Goal: Transaction & Acquisition: Book appointment/travel/reservation

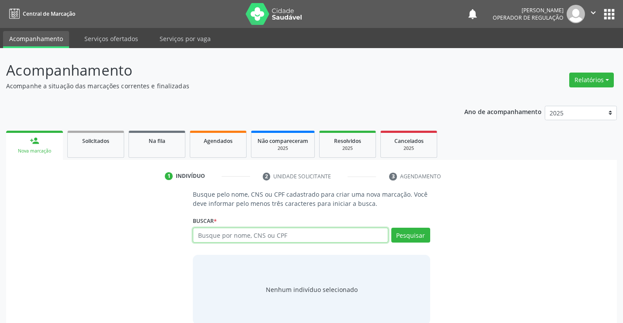
click at [224, 231] on input "text" at bounding box center [290, 235] width 195 height 15
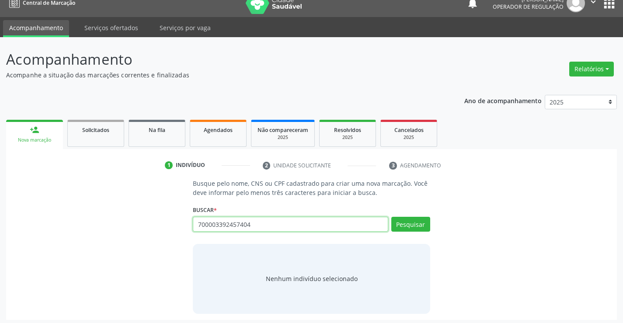
scroll to position [14, 0]
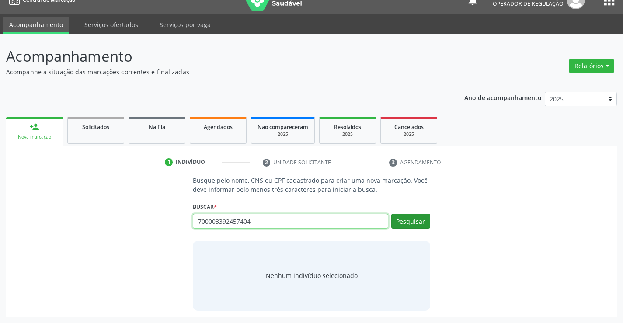
type input "700003392457404"
click at [414, 218] on button "Pesquisar" at bounding box center [411, 221] width 39 height 15
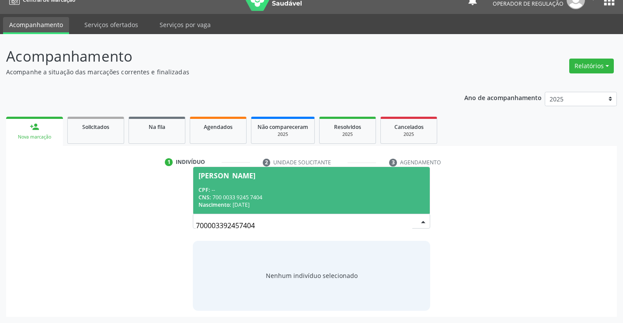
click at [335, 191] on div "CPF: --" at bounding box center [312, 189] width 226 height 7
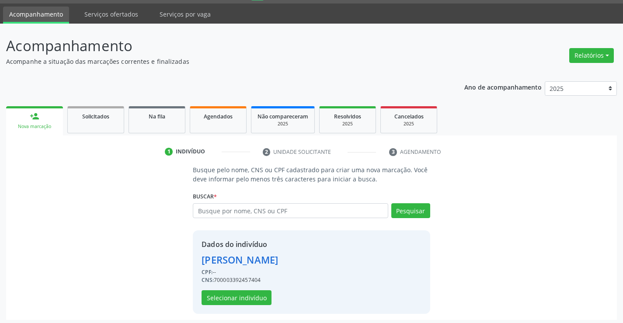
scroll to position [28, 0]
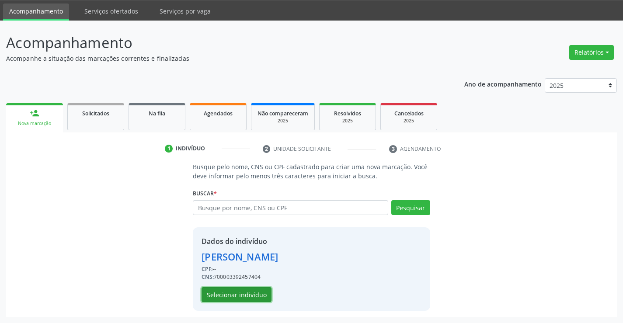
click at [233, 291] on button "Selecionar indivíduo" at bounding box center [237, 294] width 70 height 15
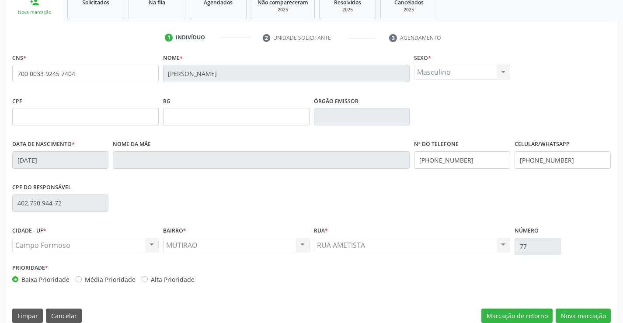
scroll to position [151, 0]
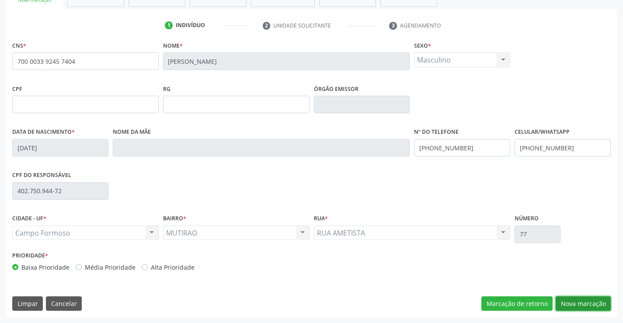
click at [563, 305] on button "Nova marcação" at bounding box center [583, 304] width 55 height 15
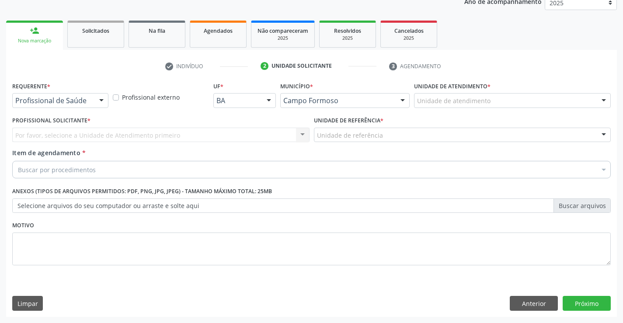
click at [94, 103] on div "Profissional de Saúde Profissional de Saúde Paciente Nenhum resultado encontrad…" at bounding box center [60, 100] width 96 height 15
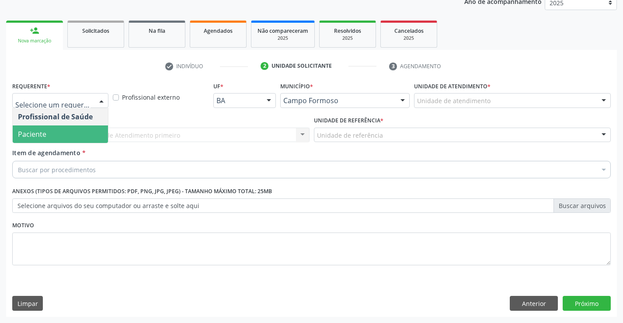
click at [66, 138] on span "Paciente" at bounding box center [60, 135] width 95 height 18
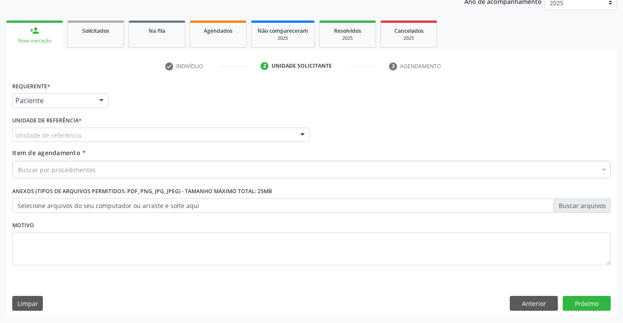
click at [126, 142] on div "Unidade de referência" at bounding box center [161, 135] width 298 height 15
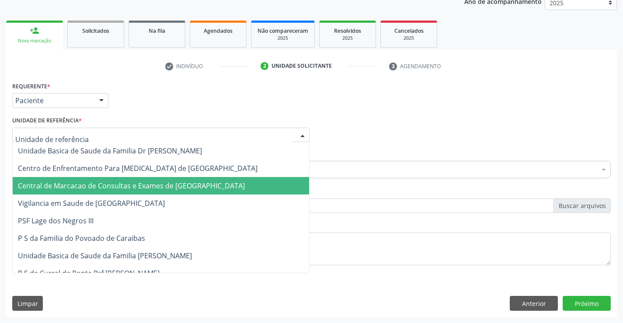
click at [149, 187] on span "Central de Marcacao de Consultas e Exames de [GEOGRAPHIC_DATA]" at bounding box center [131, 186] width 227 height 10
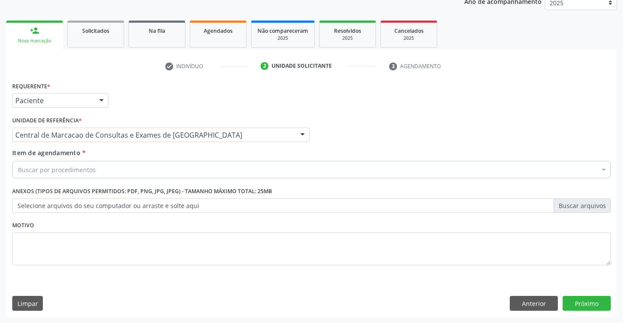
click at [157, 163] on div "Buscar por procedimentos" at bounding box center [311, 170] width 599 height 18
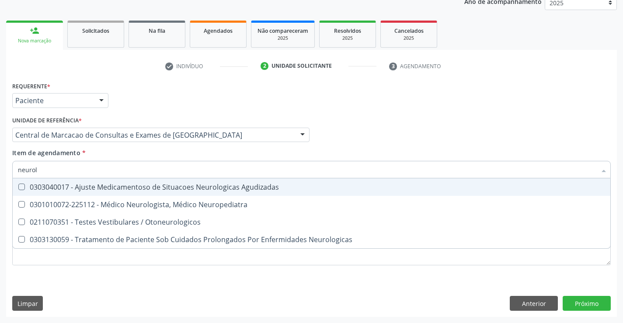
type input "neurolo"
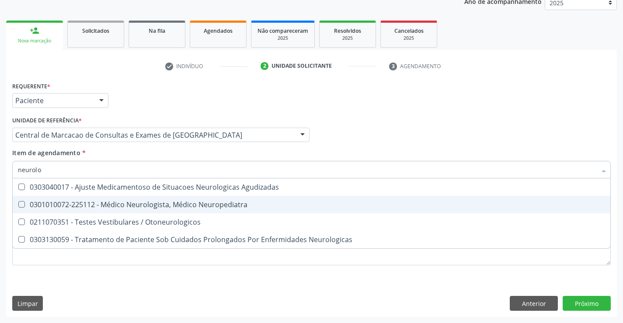
click at [154, 201] on div "0301010072-225112 - Médico Neurologista, Médico Neuropediatra" at bounding box center [312, 204] width 588 height 7
checkbox Neuropediatra "true"
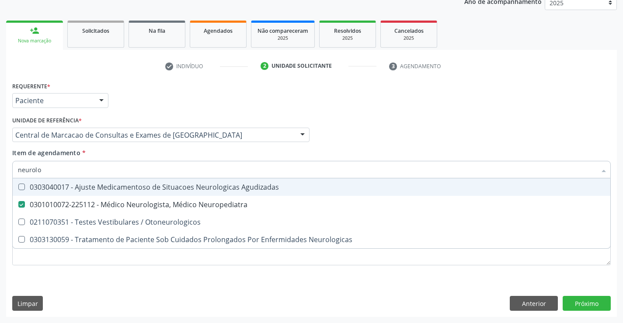
click at [348, 160] on div "Item de agendamento * neurolo Desfazer seleção 0303040017 - Ajuste Medicamentos…" at bounding box center [311, 162] width 599 height 28
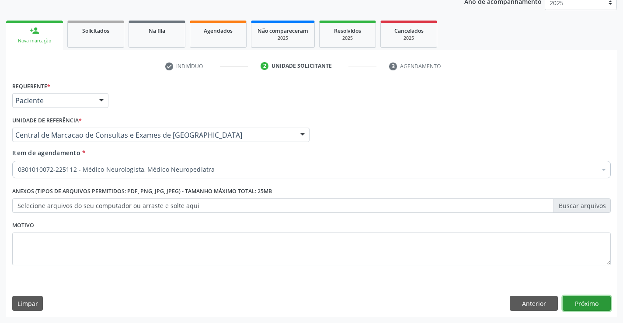
click at [582, 301] on button "Próximo" at bounding box center [587, 303] width 48 height 15
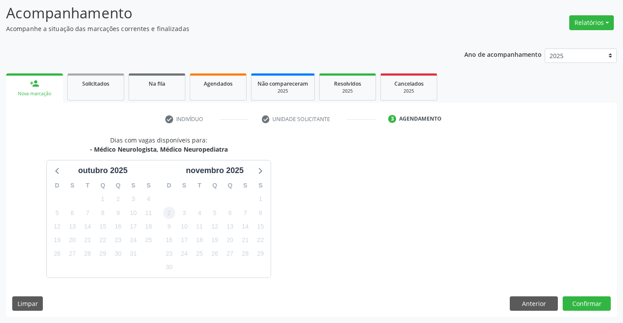
scroll to position [83, 0]
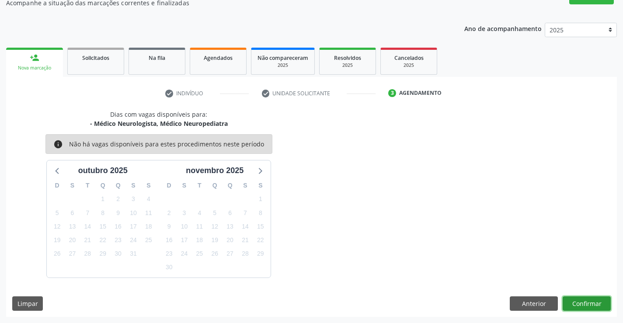
click at [571, 302] on button "Confirmar" at bounding box center [587, 304] width 48 height 15
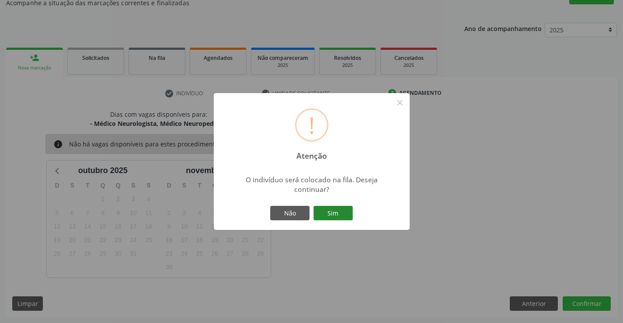
click at [342, 217] on button "Sim" at bounding box center [333, 213] width 39 height 15
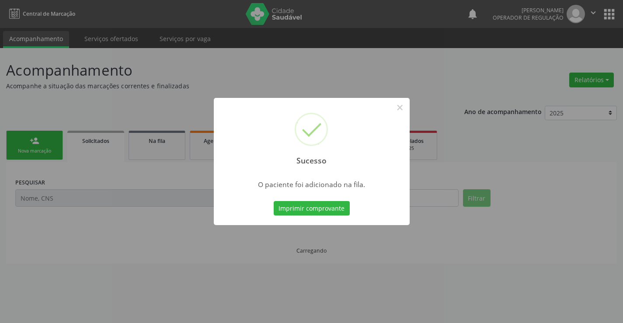
scroll to position [0, 0]
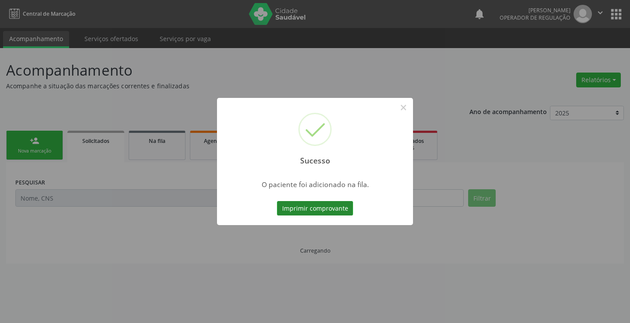
click at [343, 212] on button "Imprimir comprovante" at bounding box center [315, 208] width 76 height 15
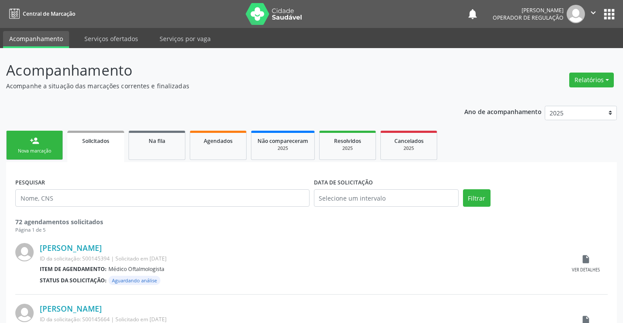
click at [595, 10] on icon "" at bounding box center [594, 13] width 10 height 10
click at [571, 53] on link "Sair" at bounding box center [571, 53] width 60 height 12
